Goal: Information Seeking & Learning: Learn about a topic

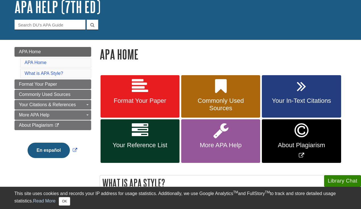
scroll to position [40, 0]
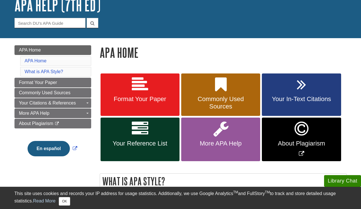
click at [65, 71] on li "What is APA Style?" at bounding box center [55, 72] width 71 height 10
click at [54, 71] on link "What is APA Style?" at bounding box center [44, 71] width 39 height 5
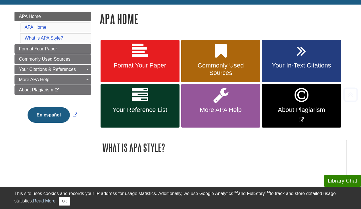
scroll to position [74, 0]
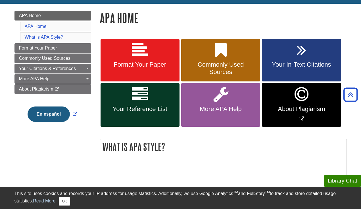
click at [288, 101] on link "About Plagiarism" at bounding box center [301, 105] width 79 height 44
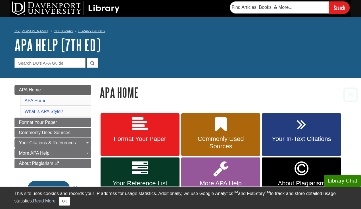
scroll to position [0, 0]
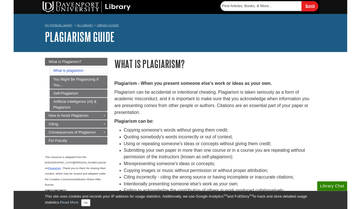
scroll to position [196, 0]
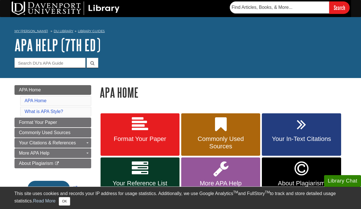
click at [98, 5] on img at bounding box center [66, 8] width 108 height 14
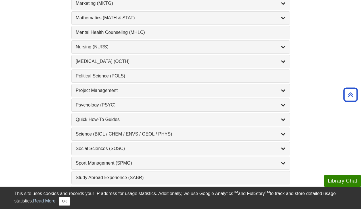
scroll to position [531, 0]
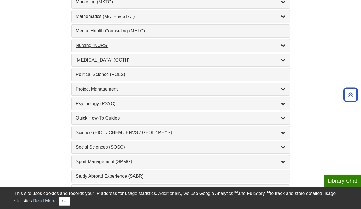
click at [153, 45] on div "Nursing (NURS) , 14 guides" at bounding box center [181, 45] width 210 height 7
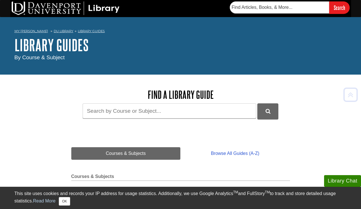
scroll to position [0, 0]
click at [239, 112] on input "Guide Search Terms" at bounding box center [170, 110] width 174 height 15
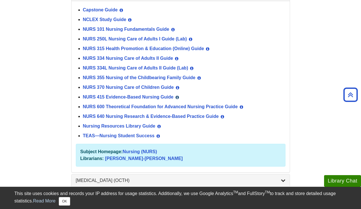
scroll to position [585, 0]
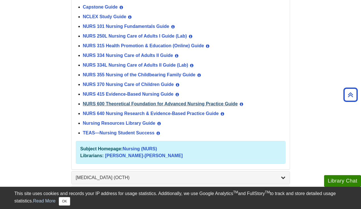
click at [186, 103] on link "NURS 600 Theoretical Foundation for Advanced Nursing Practice Guide" at bounding box center [160, 103] width 155 height 5
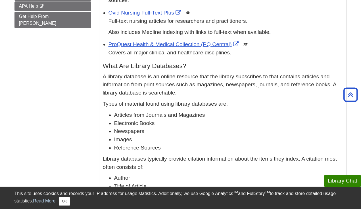
scroll to position [108, 0]
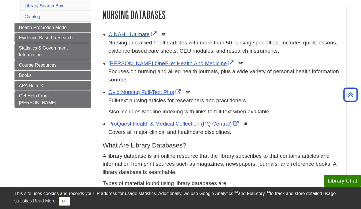
click at [142, 34] on link "CINAHL Ultimate" at bounding box center [133, 34] width 49 height 6
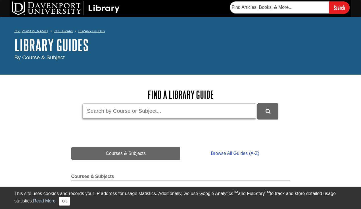
click at [140, 111] on input "Guide Search Terms" at bounding box center [170, 110] width 174 height 15
click at [152, 113] on input "Guide Search Terms" at bounding box center [170, 110] width 174 height 15
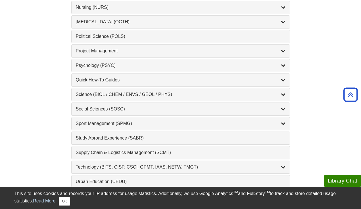
scroll to position [569, 0]
type input "the"
click at [146, 11] on div "Nursing (NURS) , 14 guides" at bounding box center [181, 8] width 210 height 7
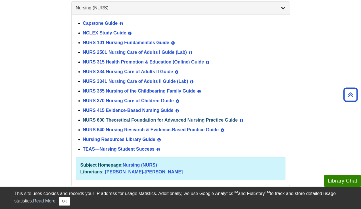
click at [124, 119] on link "NURS 600 Theoretical Foundation for Advanced Nursing Practice Guide" at bounding box center [160, 119] width 155 height 5
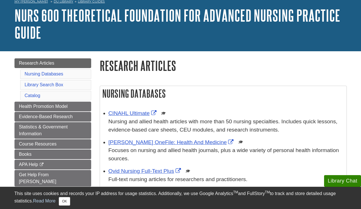
scroll to position [32, 0]
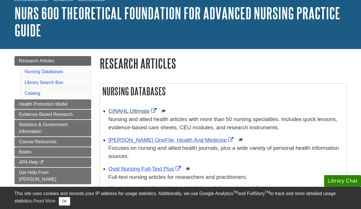
click at [126, 110] on link "CINAHL Ultimate" at bounding box center [133, 111] width 49 height 6
